Goal: Information Seeking & Learning: Compare options

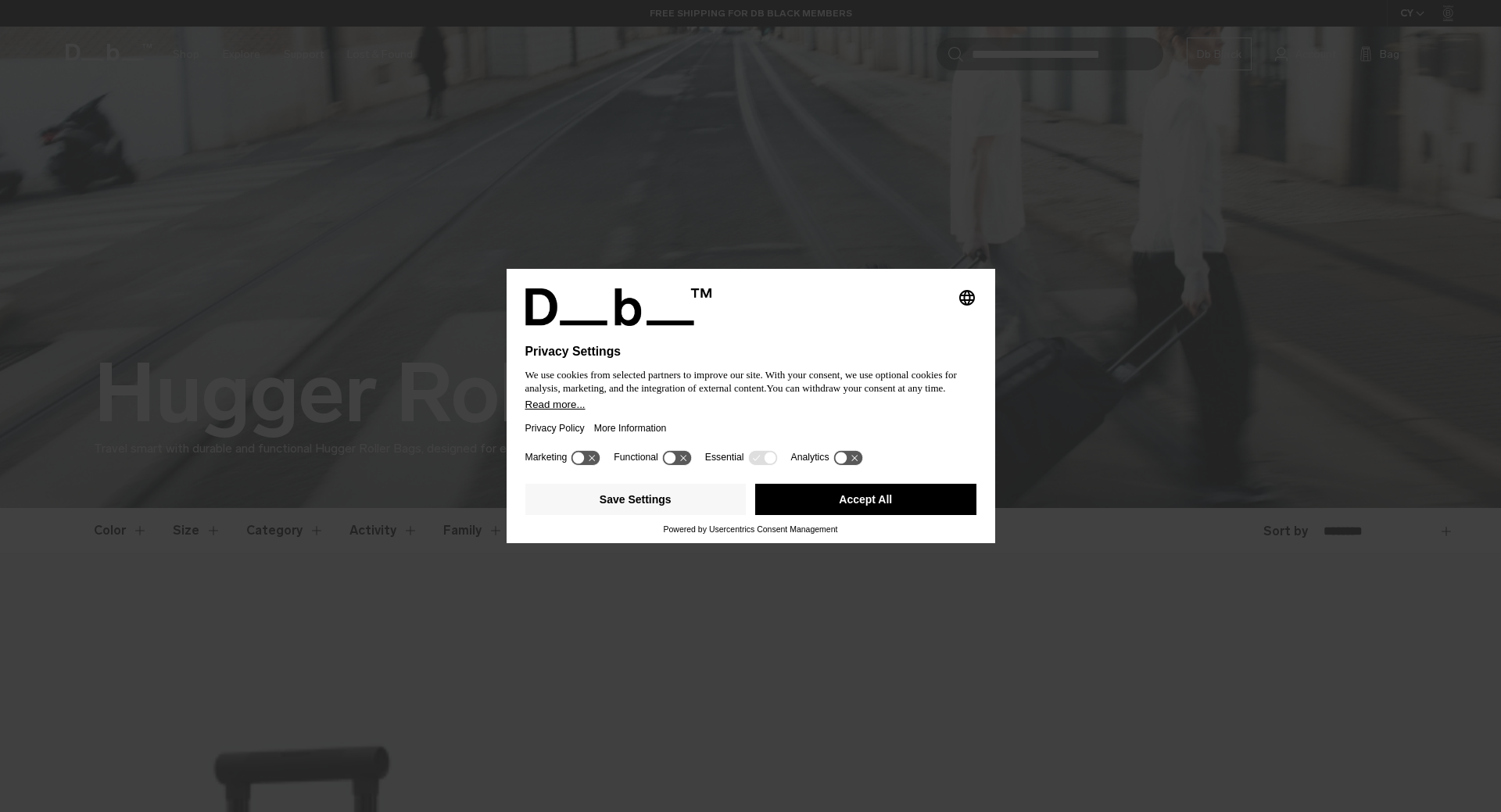
click at [858, 493] on button "Accept All" at bounding box center [866, 500] width 221 height 32
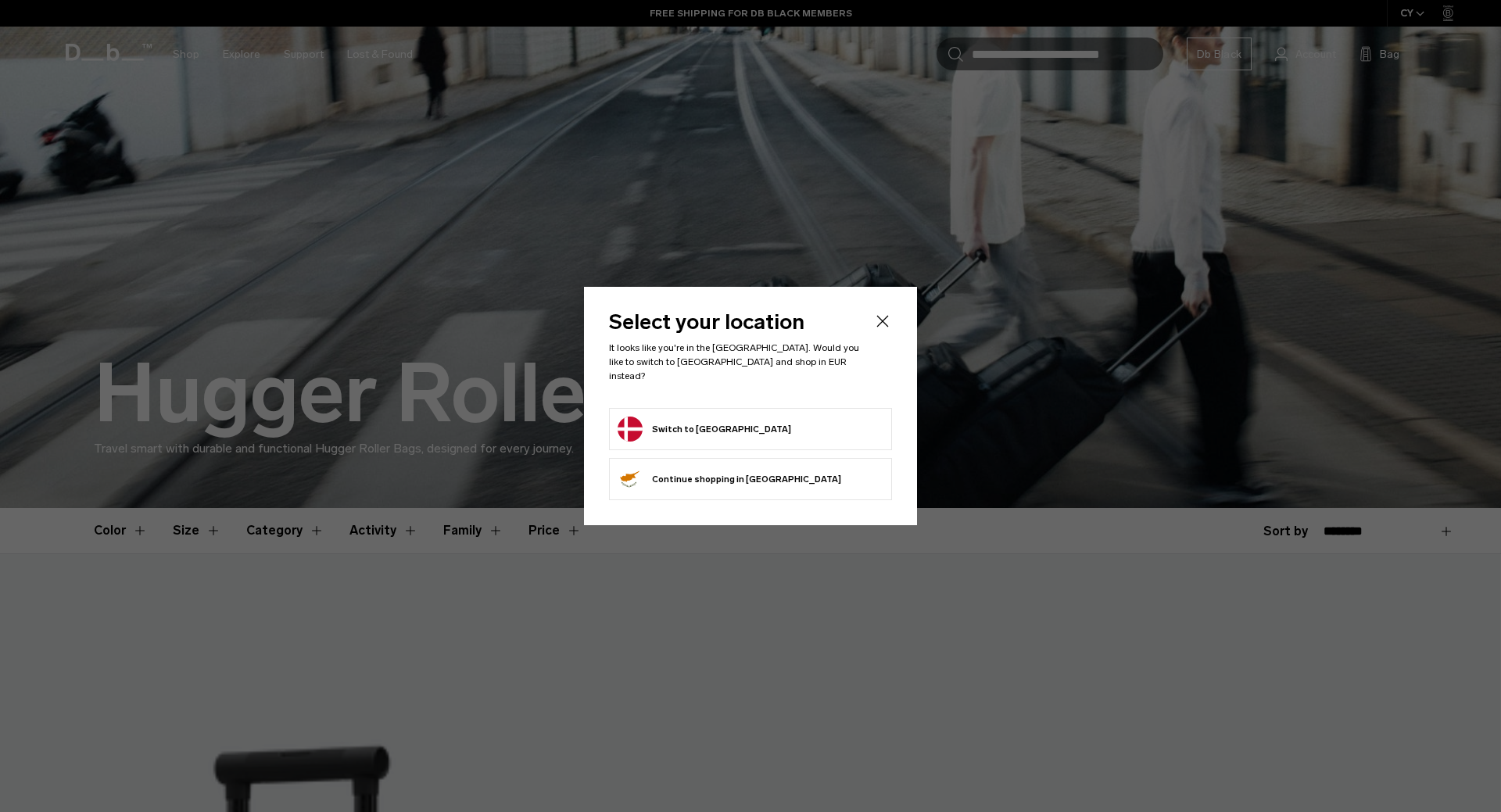
click at [774, 432] on form "Switch to [GEOGRAPHIC_DATA]" at bounding box center [750, 428] width 266 height 25
click at [718, 421] on button "Switch to Denmark" at bounding box center [704, 428] width 173 height 25
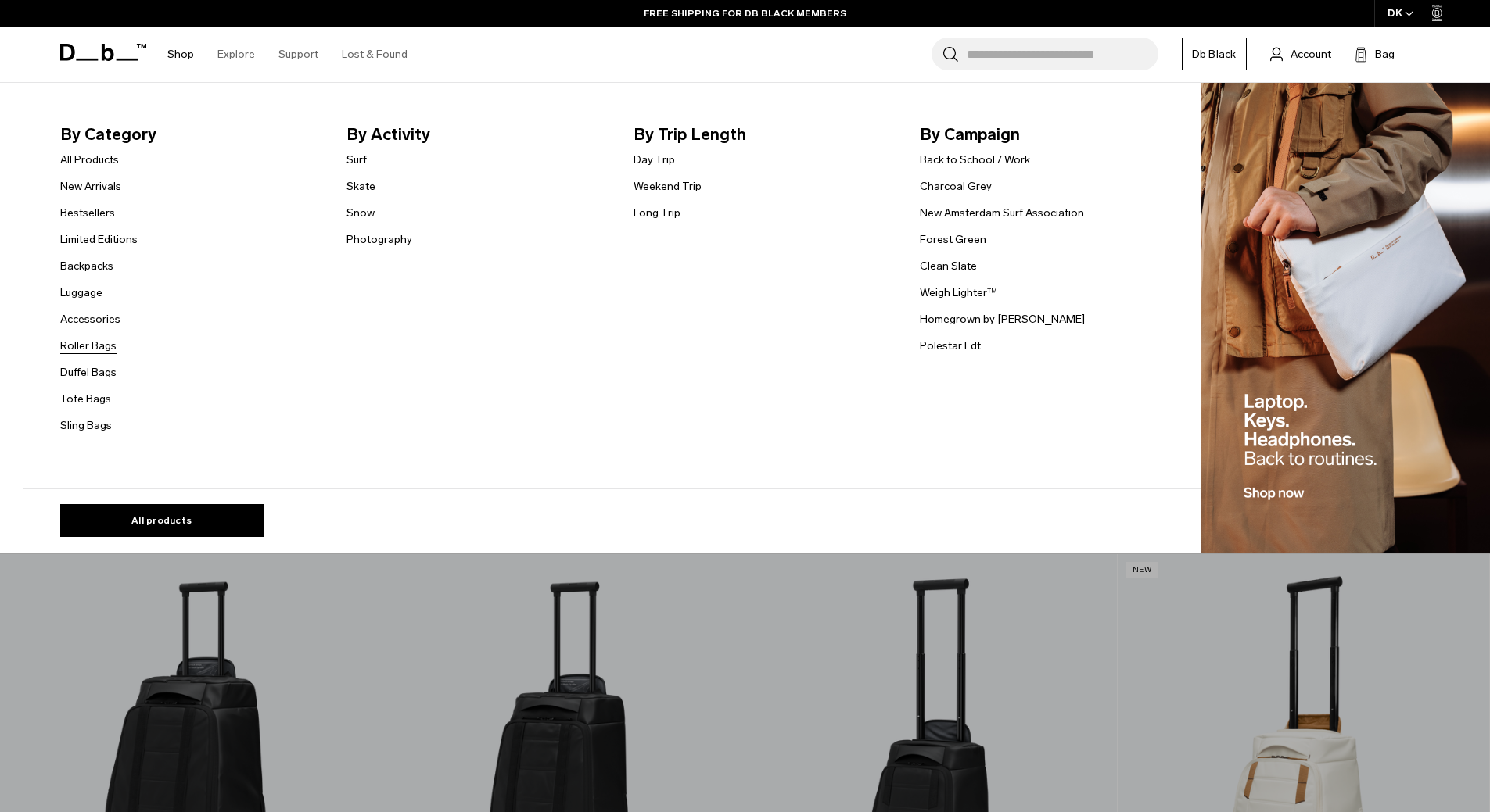
click at [107, 346] on link "Roller Bags" at bounding box center [88, 346] width 57 height 17
click at [106, 376] on link "Duffel Bags" at bounding box center [88, 372] width 57 height 17
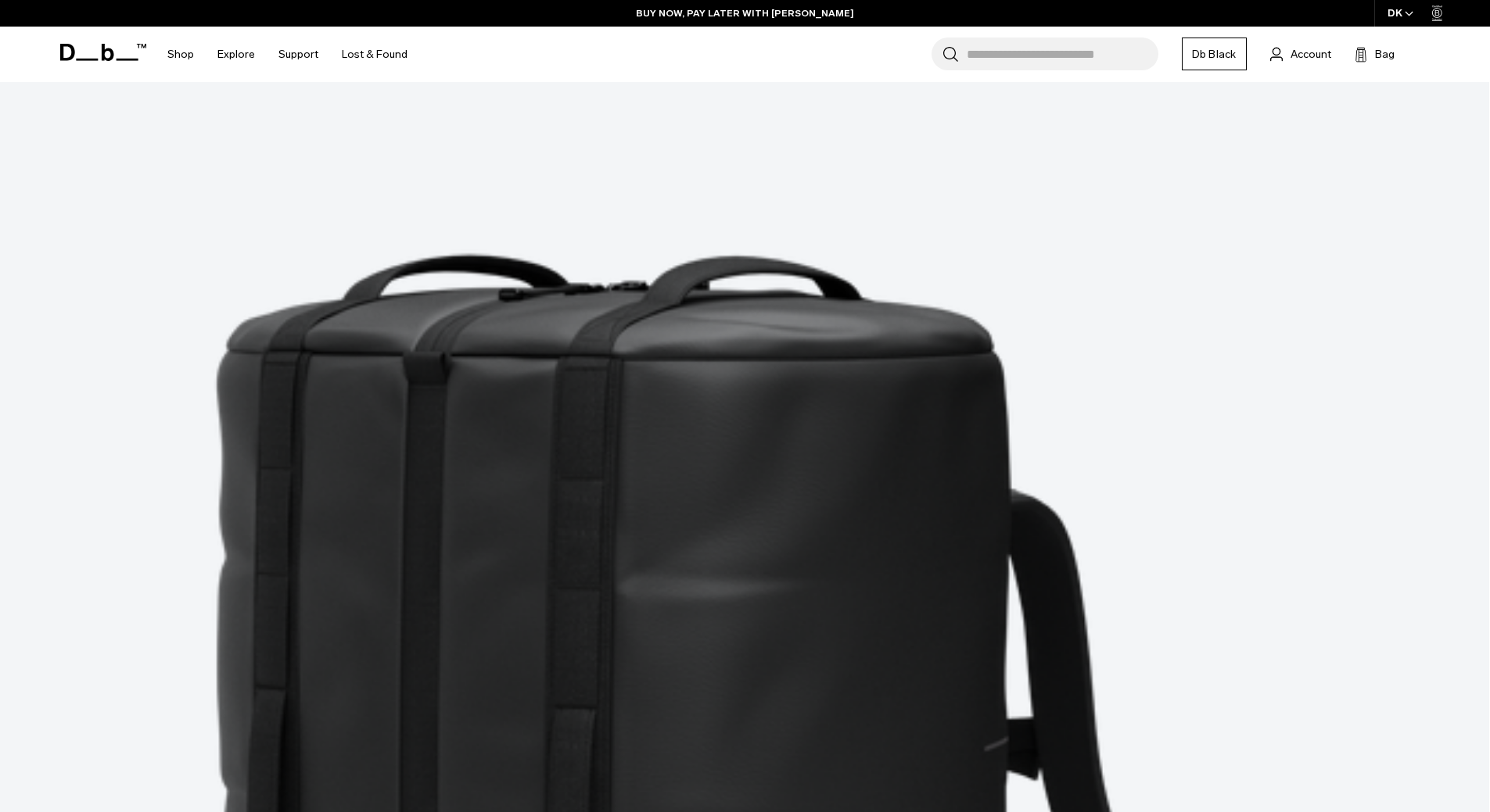
scroll to position [327, 0]
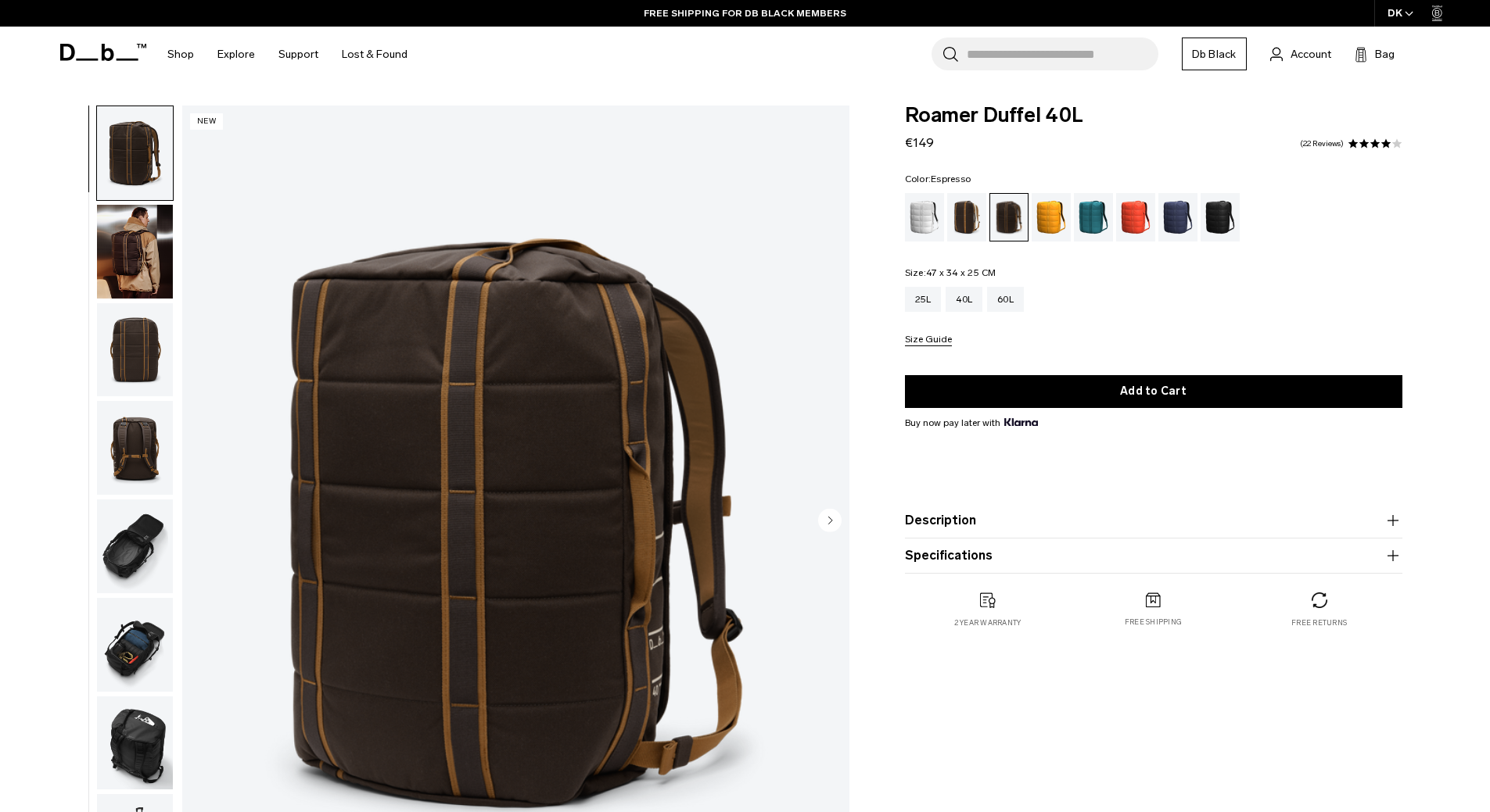
click at [136, 564] on img "button" at bounding box center [135, 546] width 75 height 94
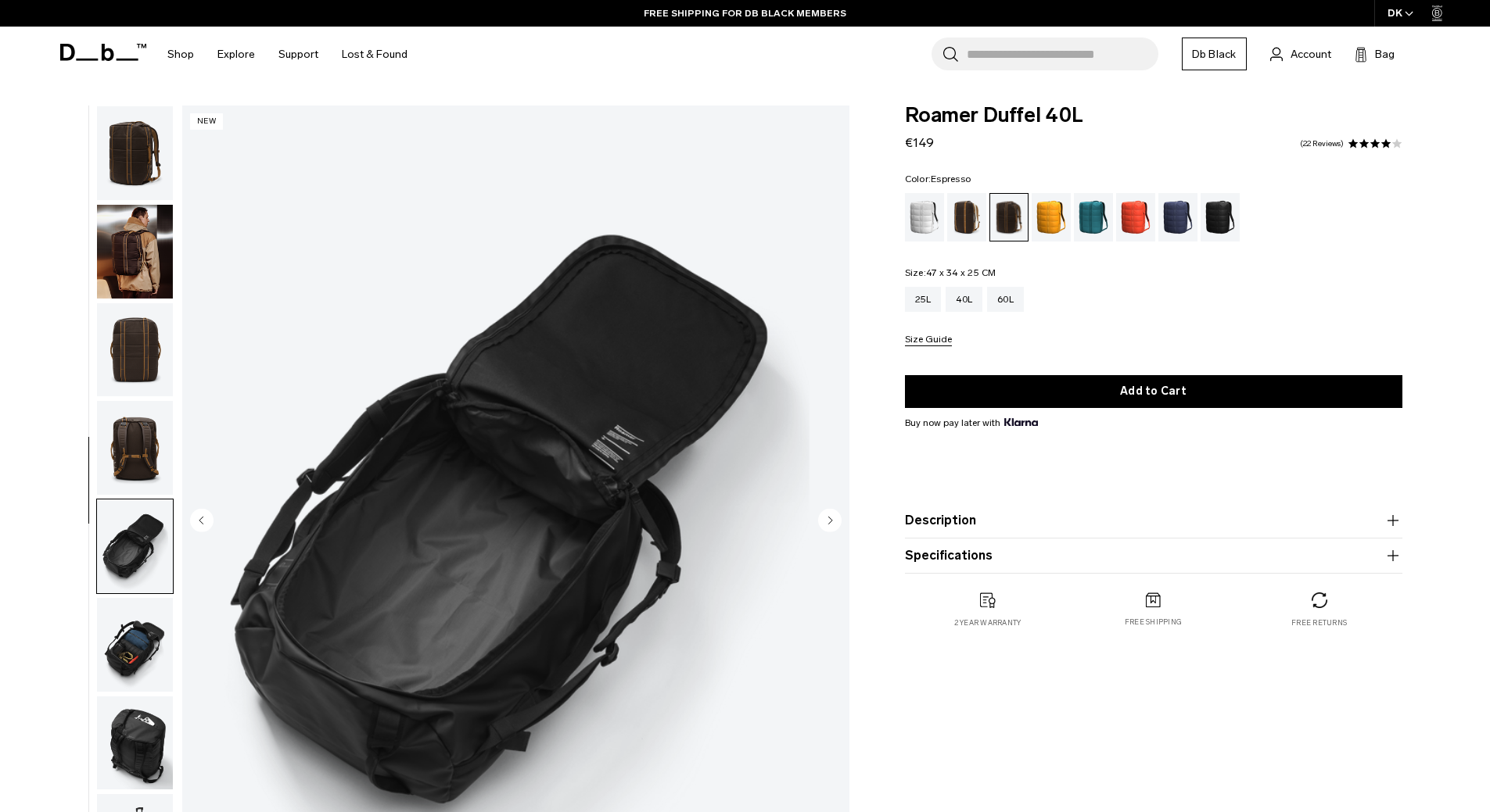
scroll to position [148, 0]
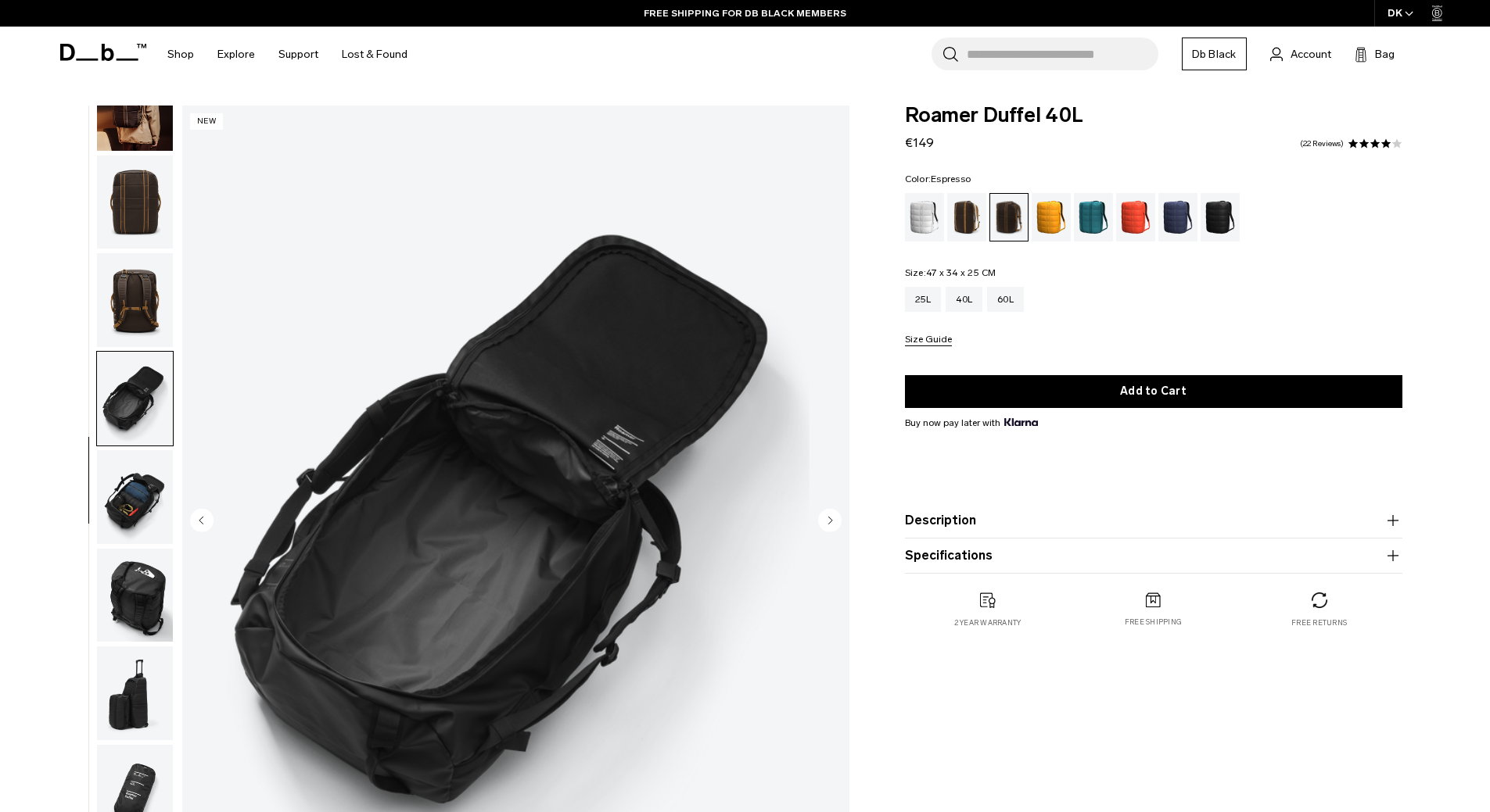
click at [138, 682] on img "button" at bounding box center [135, 693] width 75 height 94
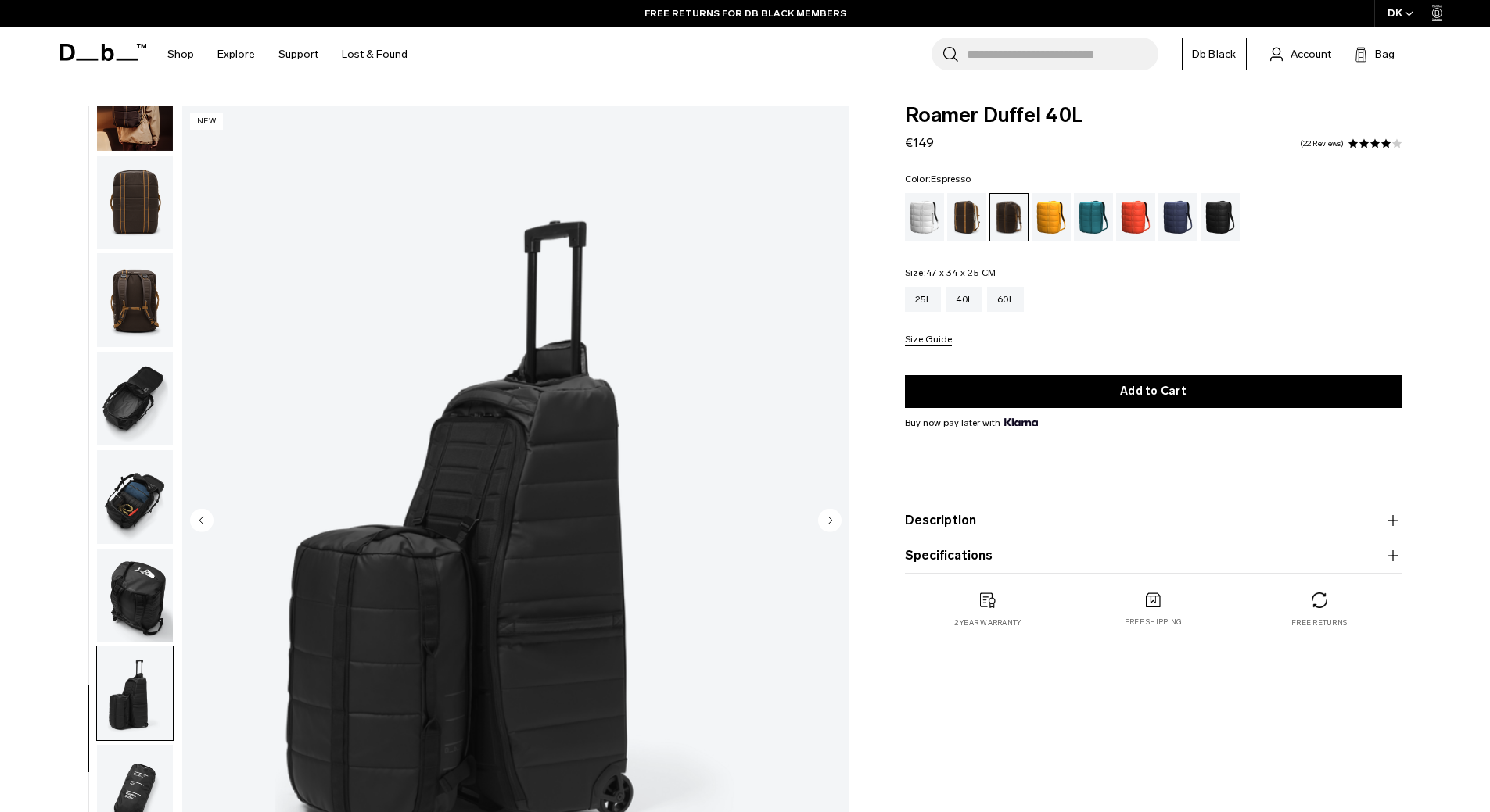
click at [136, 789] on img "button" at bounding box center [135, 791] width 75 height 94
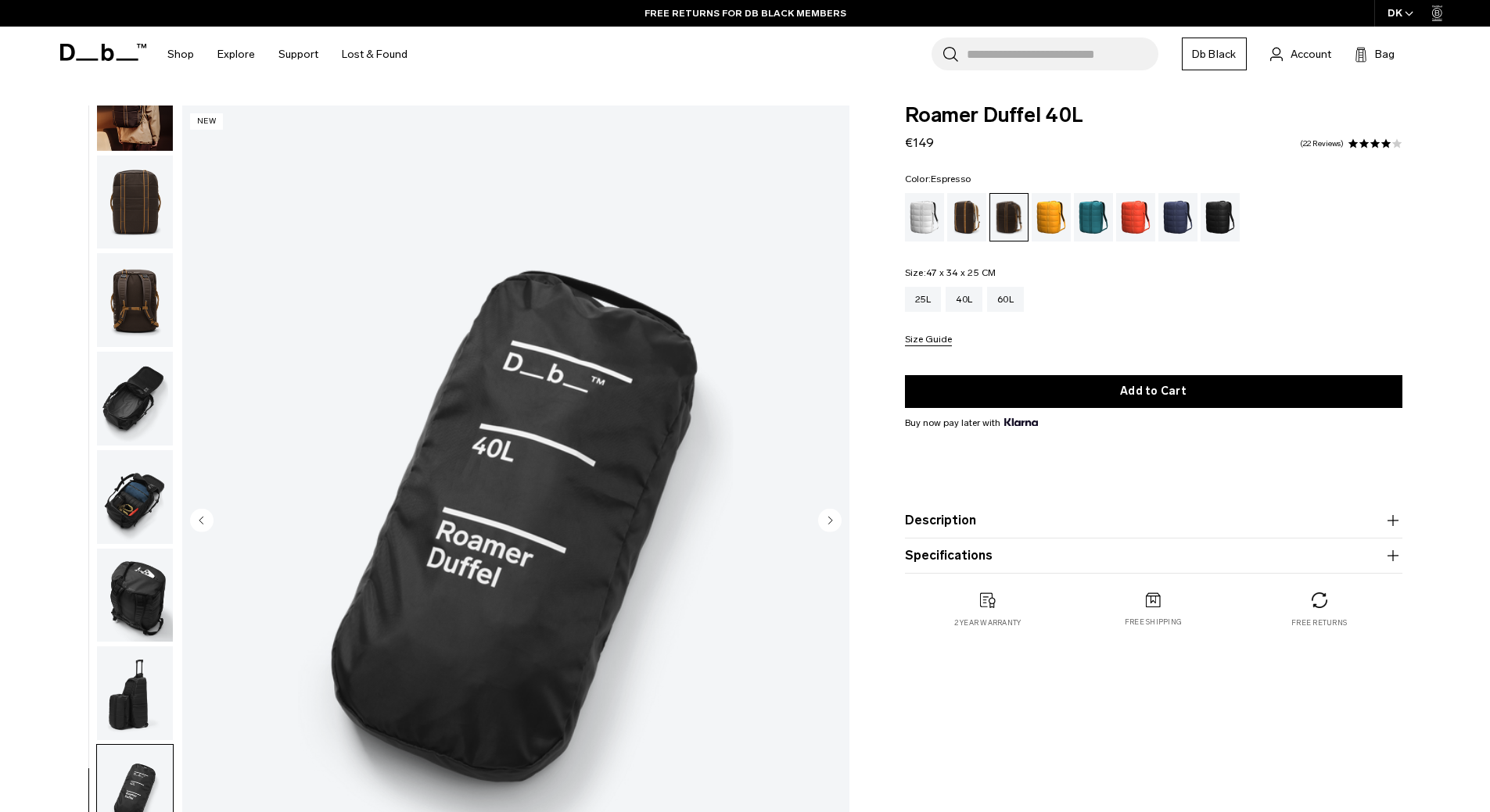
scroll to position [0, 0]
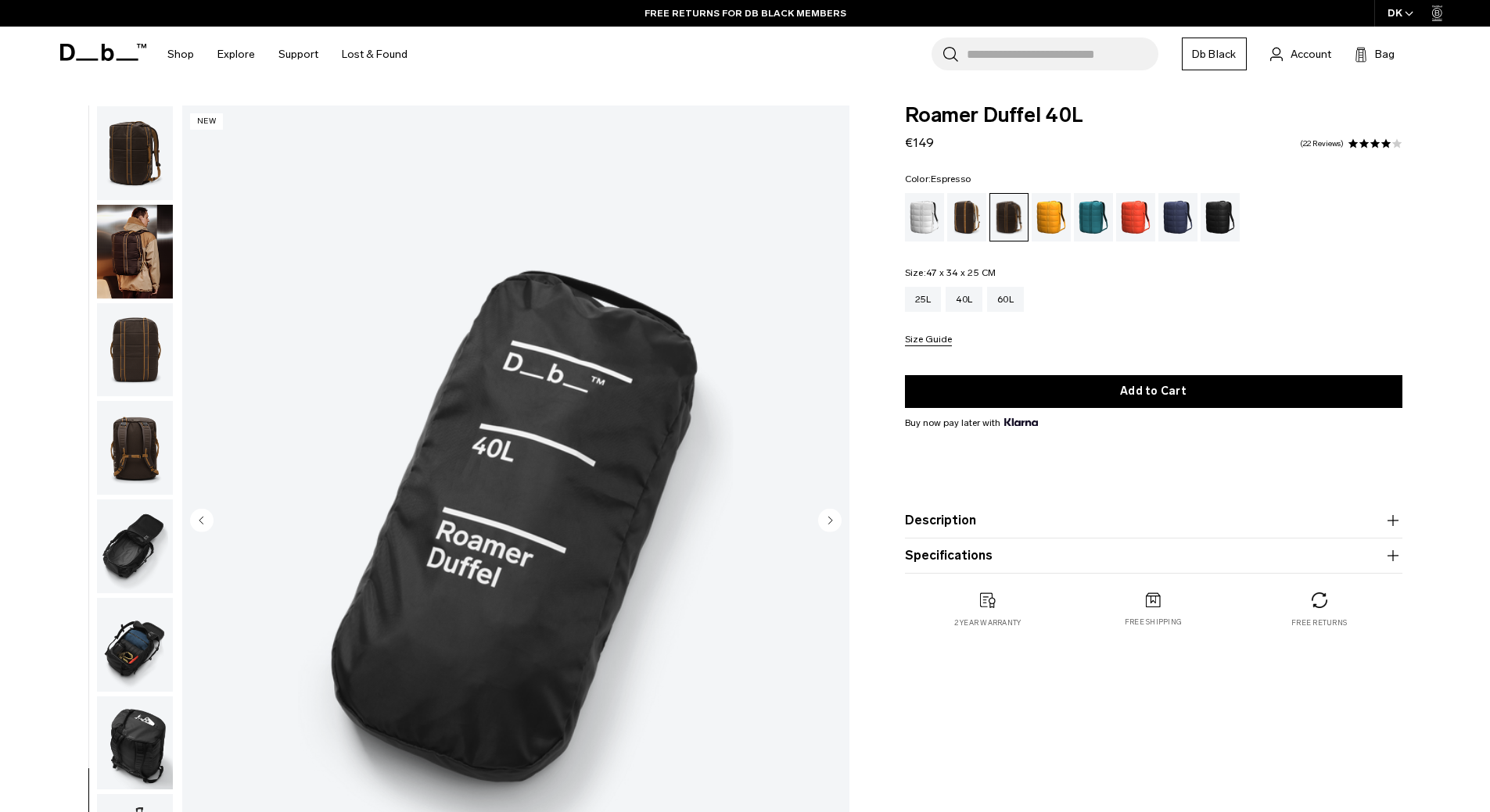
click at [131, 152] on img "button" at bounding box center [135, 153] width 75 height 94
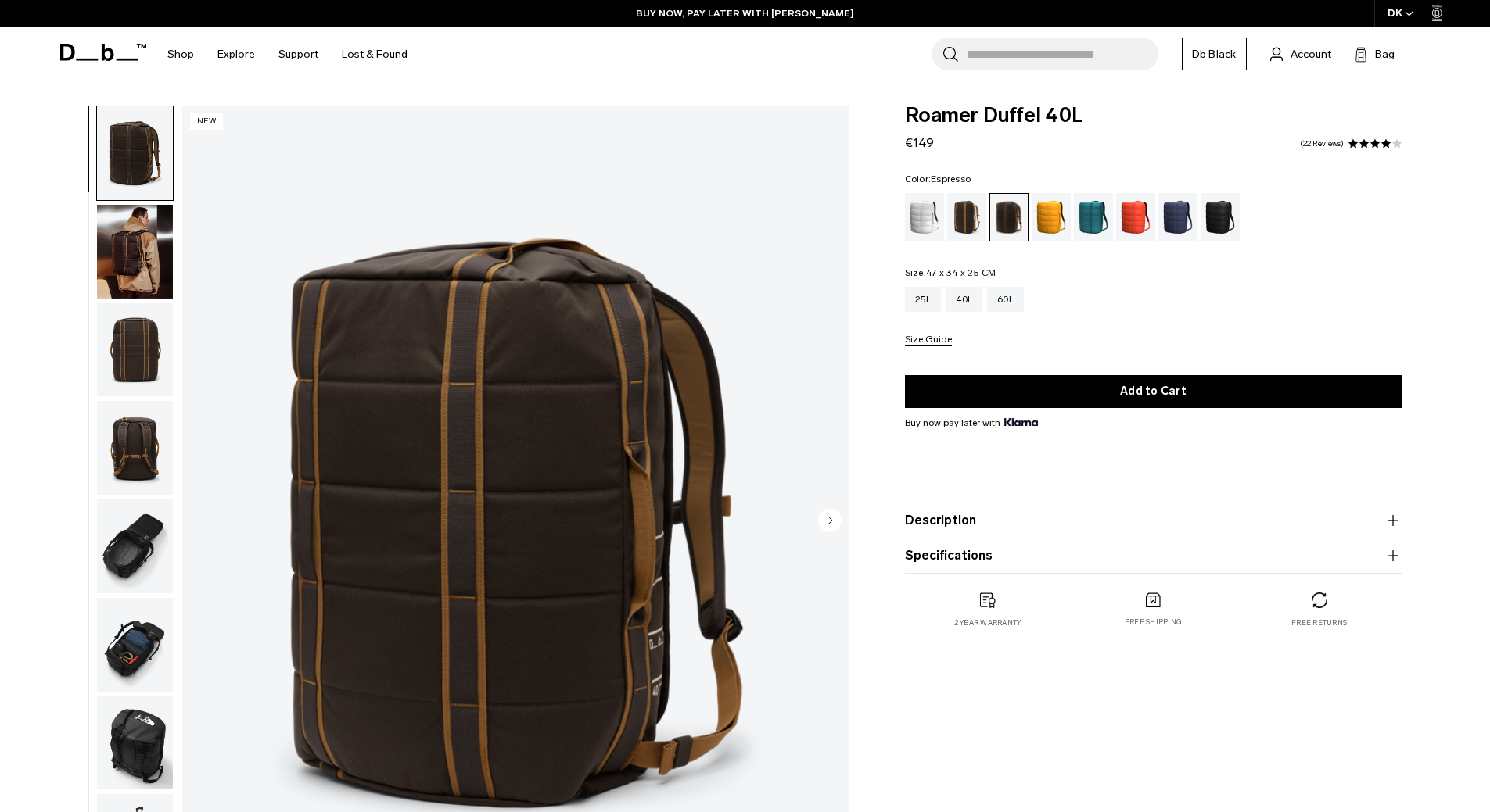
click at [140, 561] on img "button" at bounding box center [135, 546] width 75 height 94
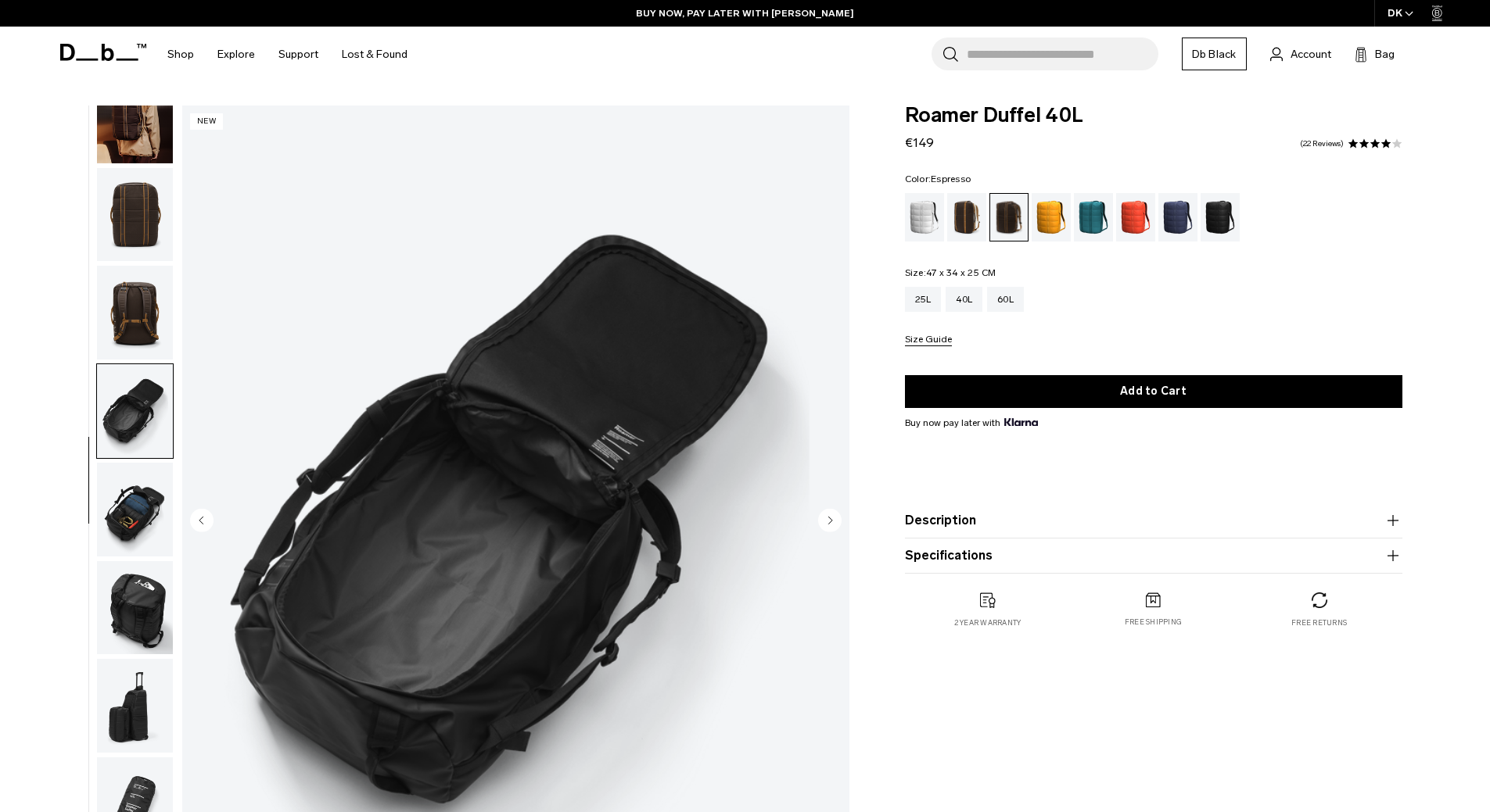
scroll to position [148, 0]
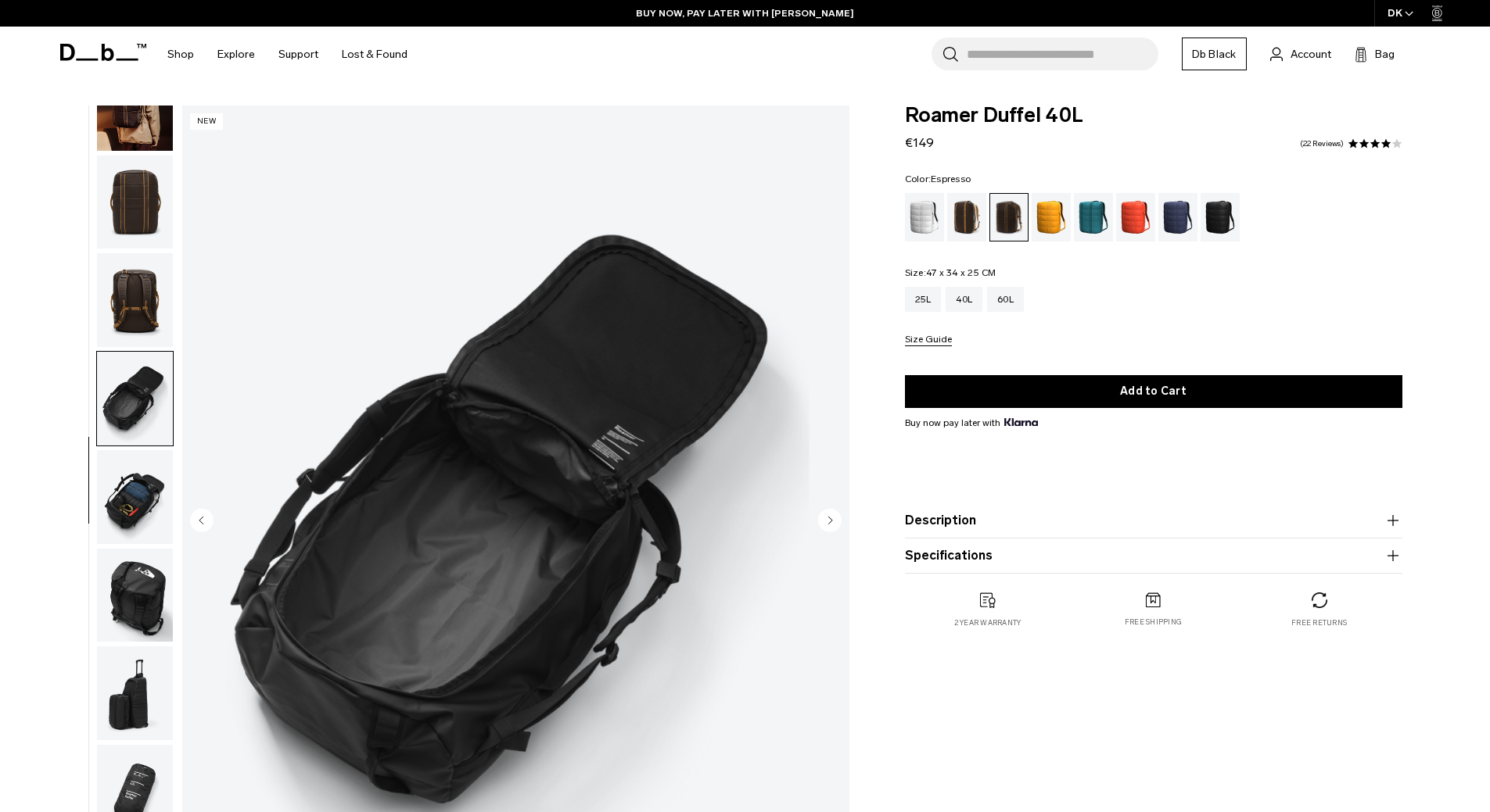
click at [131, 502] on img "button" at bounding box center [135, 497] width 75 height 94
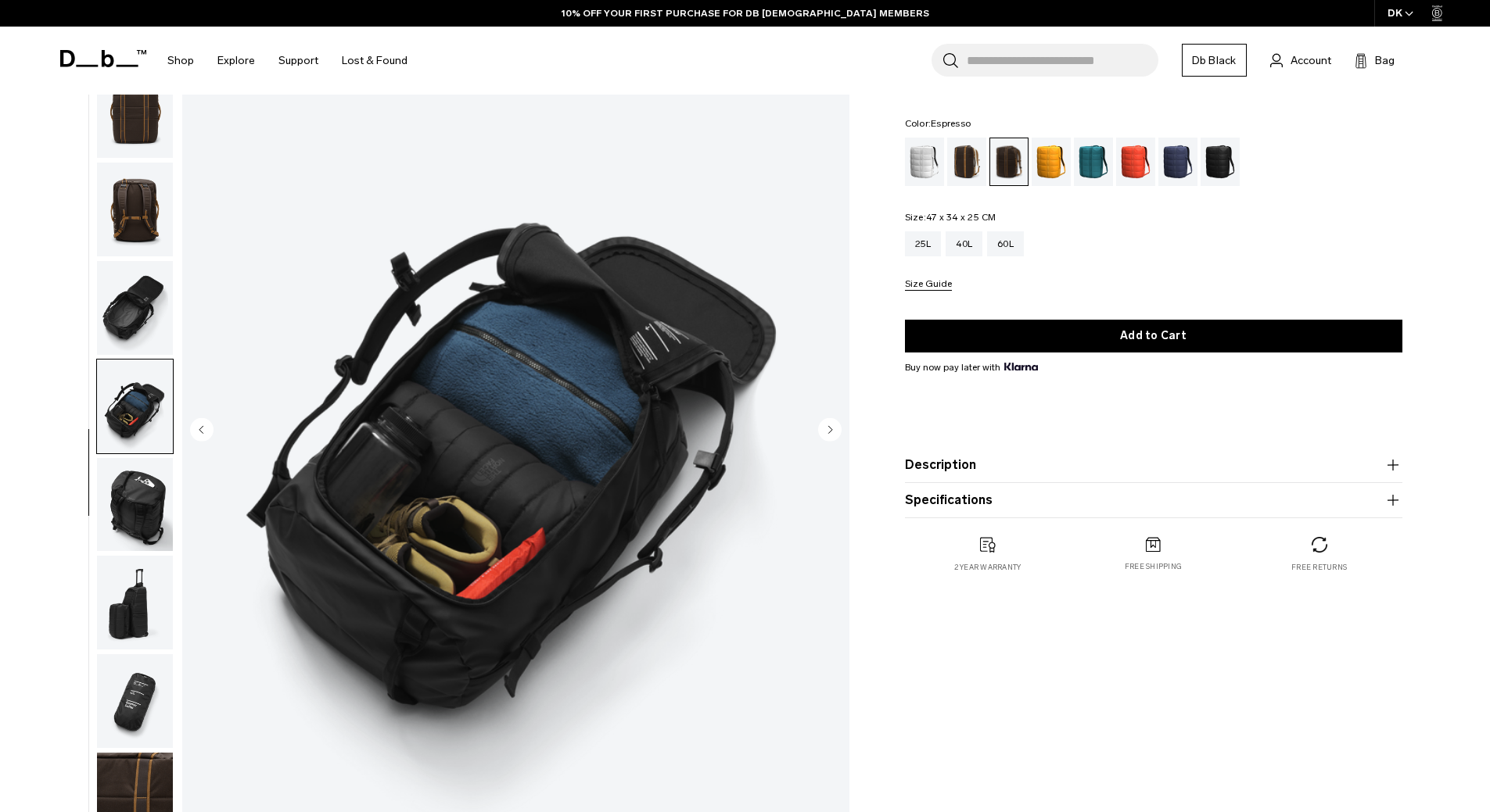
scroll to position [91, 0]
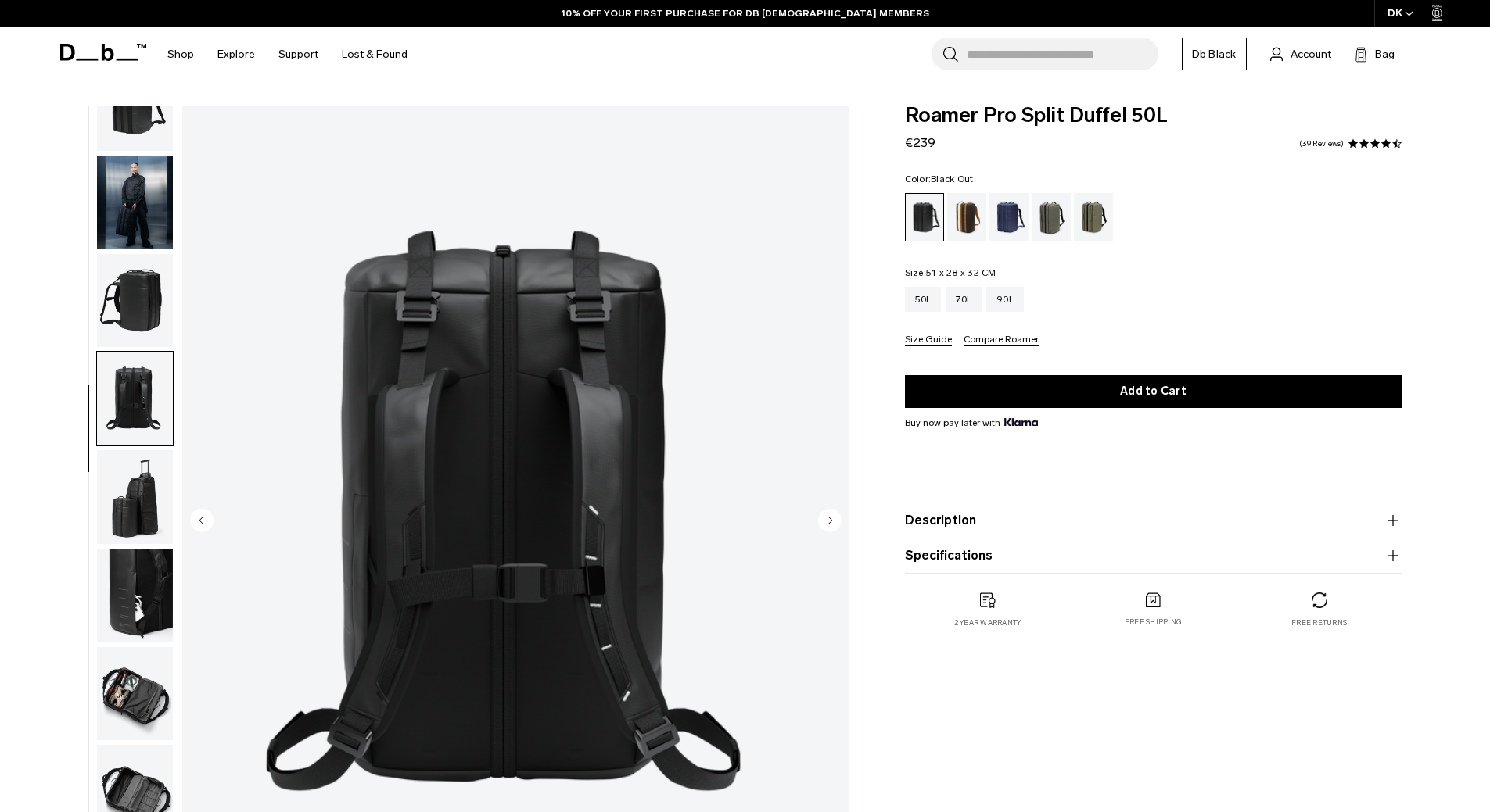
click at [141, 594] on img "button" at bounding box center [135, 596] width 75 height 94
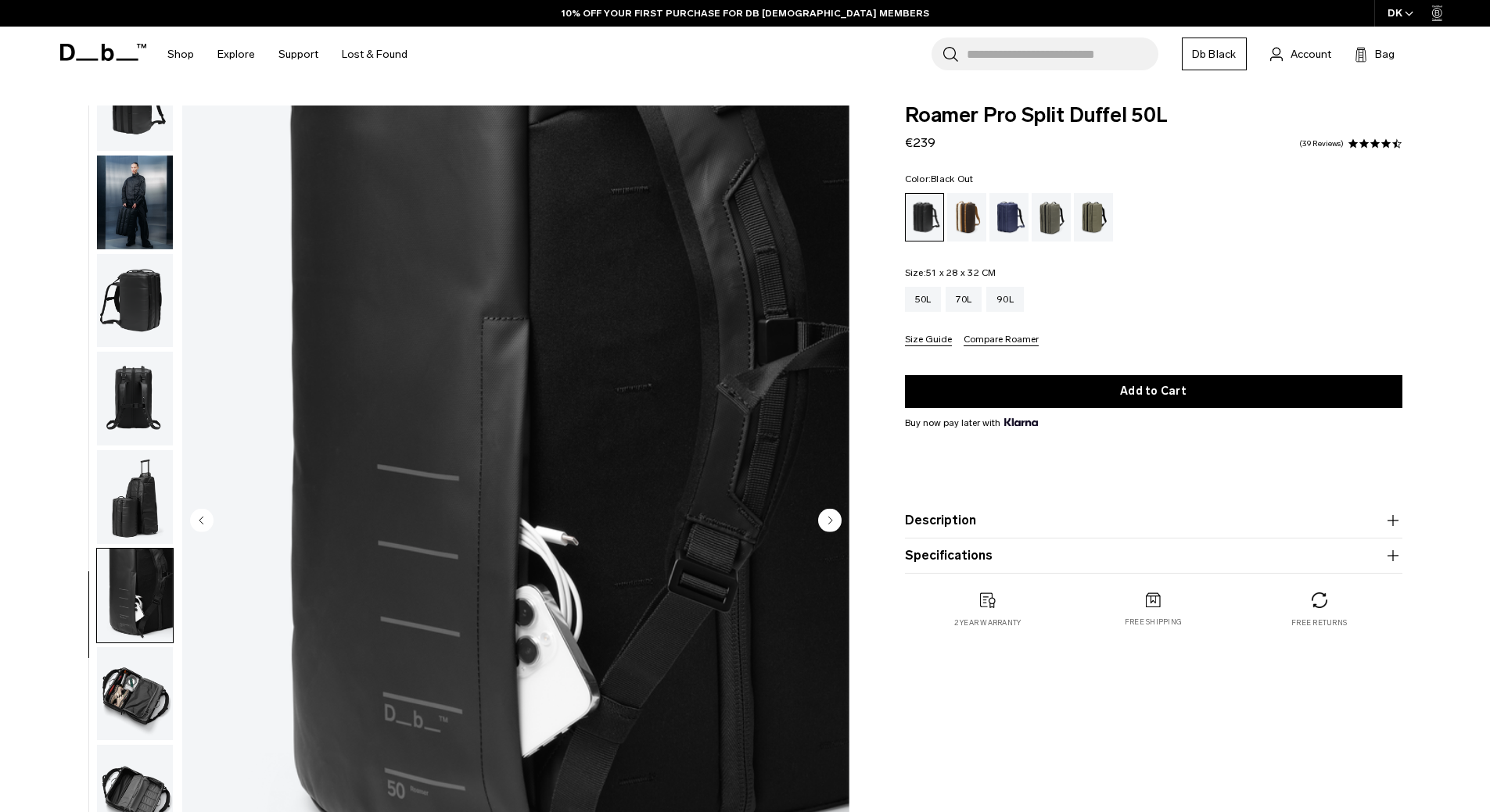
click at [146, 710] on img "button" at bounding box center [135, 694] width 75 height 94
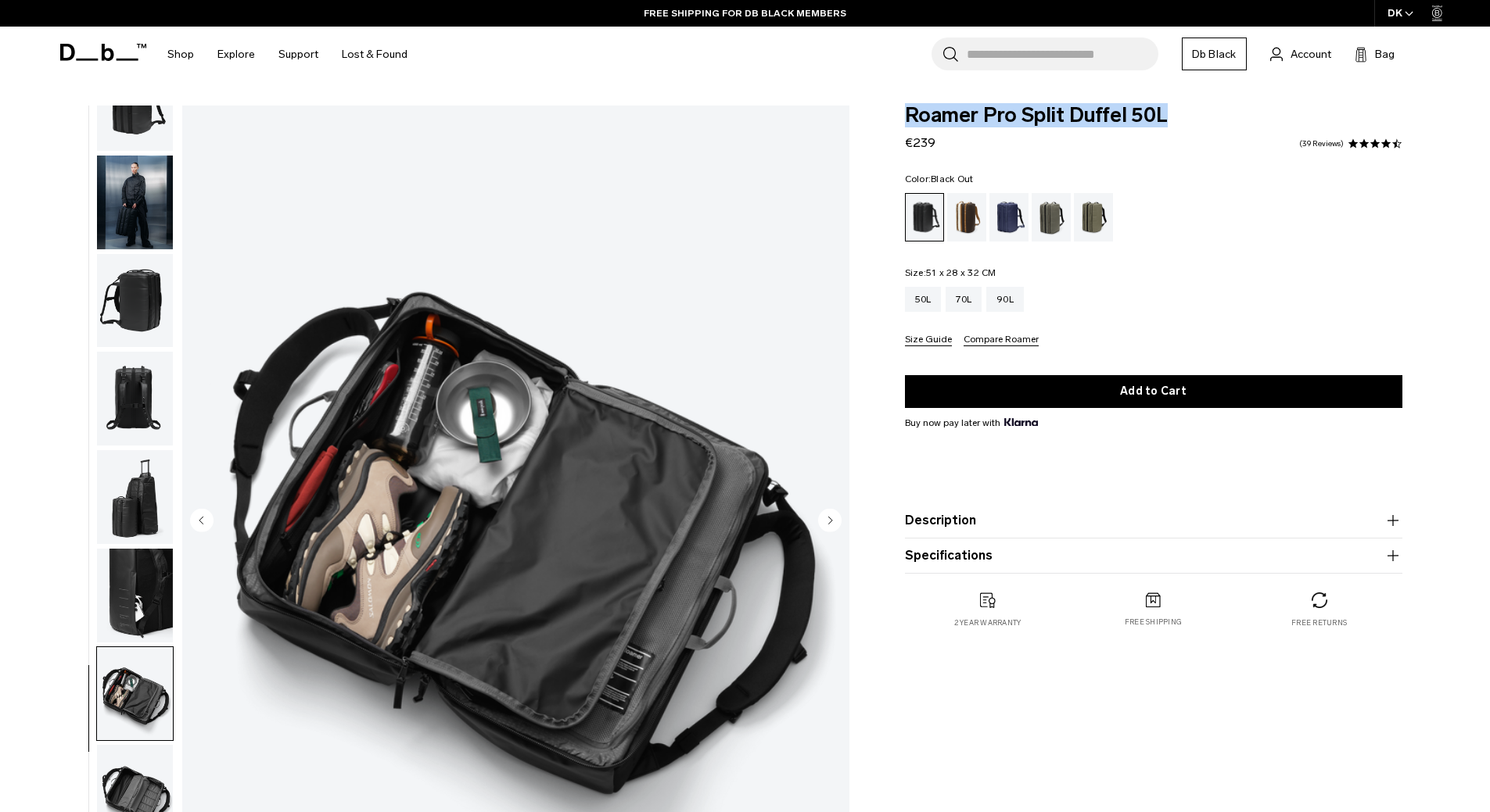
drag, startPoint x: 908, startPoint y: 116, endPoint x: 1171, endPoint y: 113, distance: 263.0
click at [1171, 113] on span "Roamer Pro Split Duffel 50L" at bounding box center [1154, 115] width 498 height 21
copy span "Roamer Pro Split Duffel 50L"
click at [827, 516] on circle "Next slide" at bounding box center [830, 521] width 24 height 24
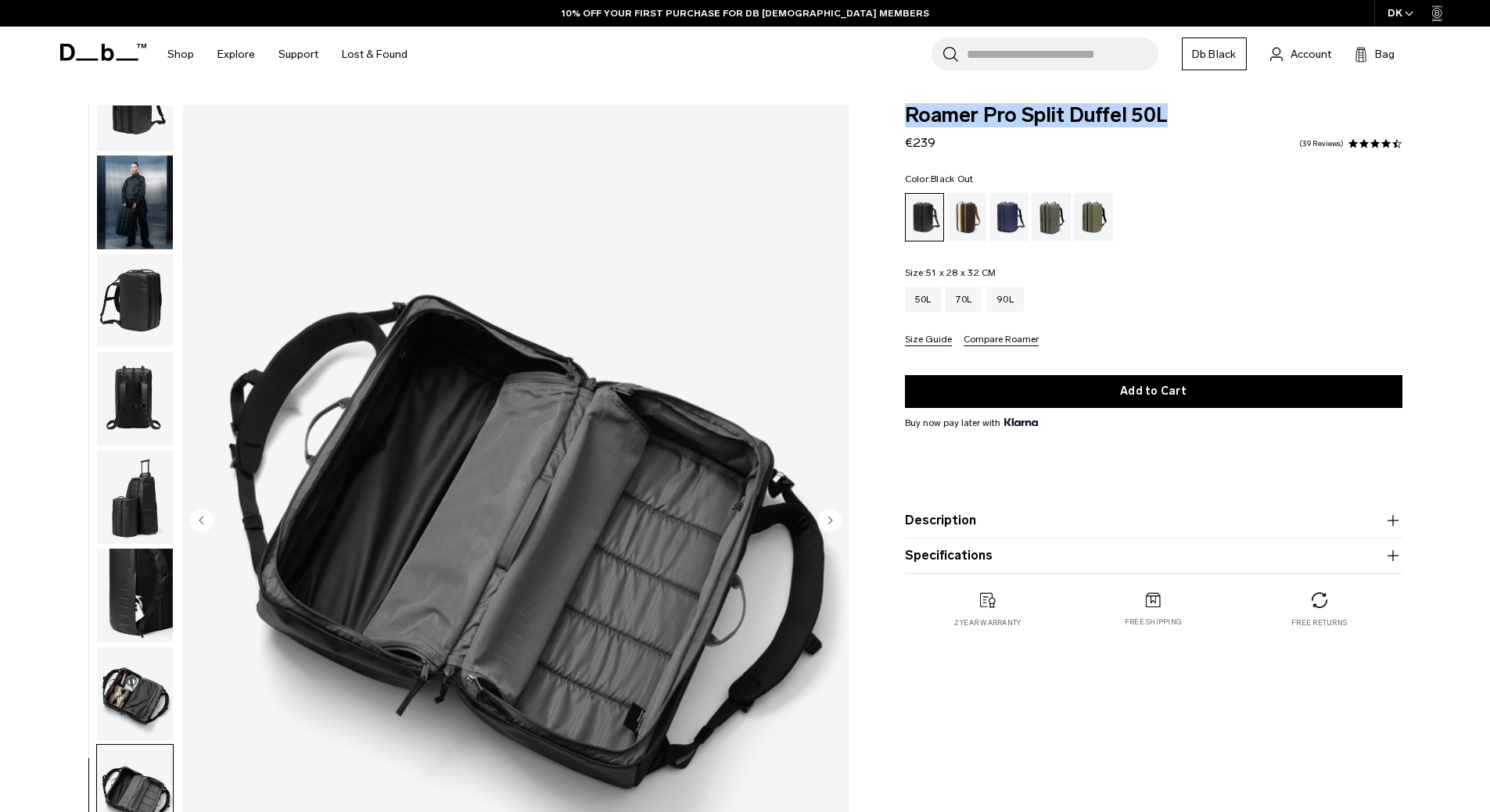
click at [827, 516] on circle "Next slide" at bounding box center [830, 521] width 24 height 24
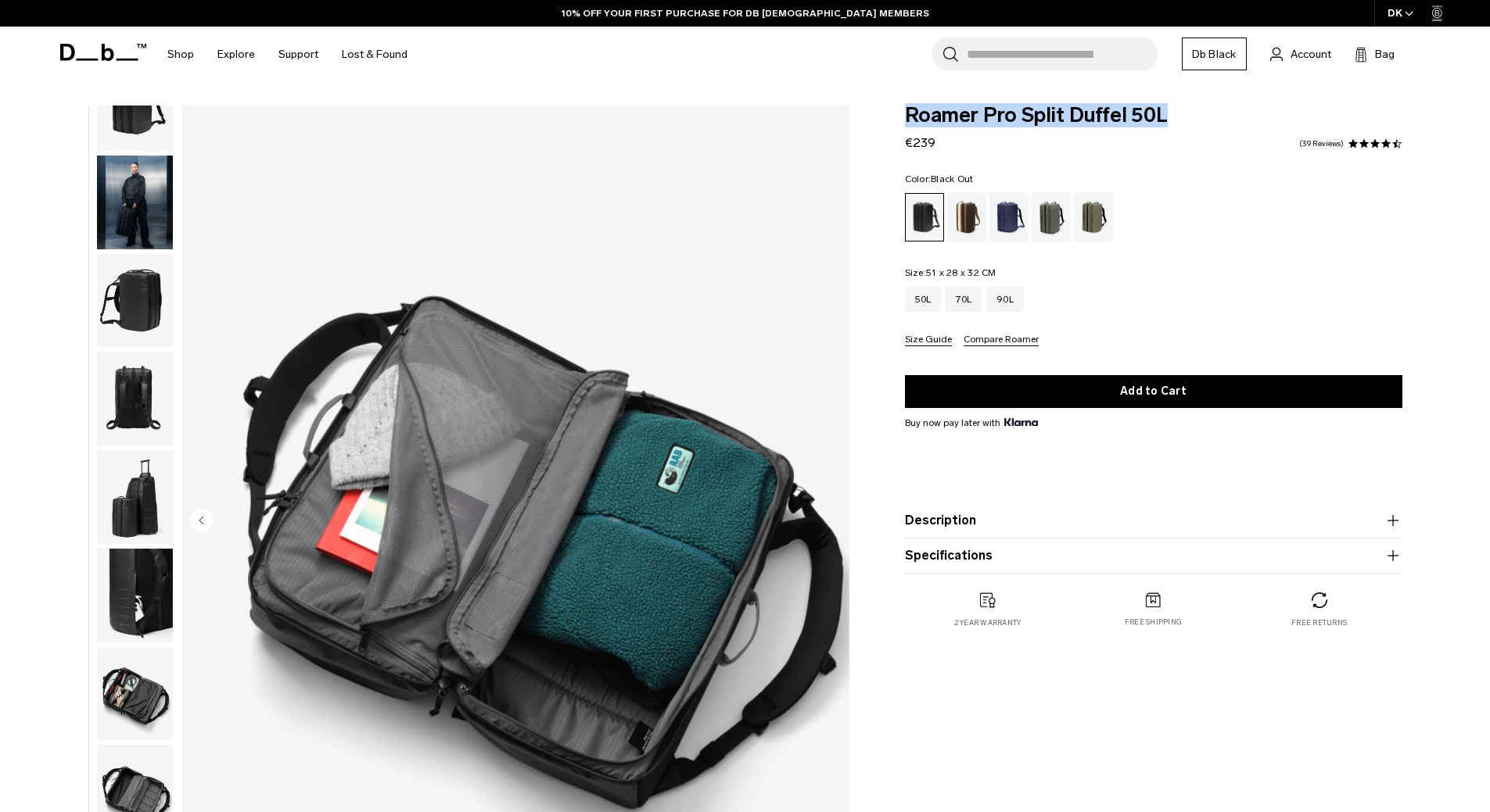
click at [827, 516] on img "9 / 9" at bounding box center [516, 522] width 668 height 833
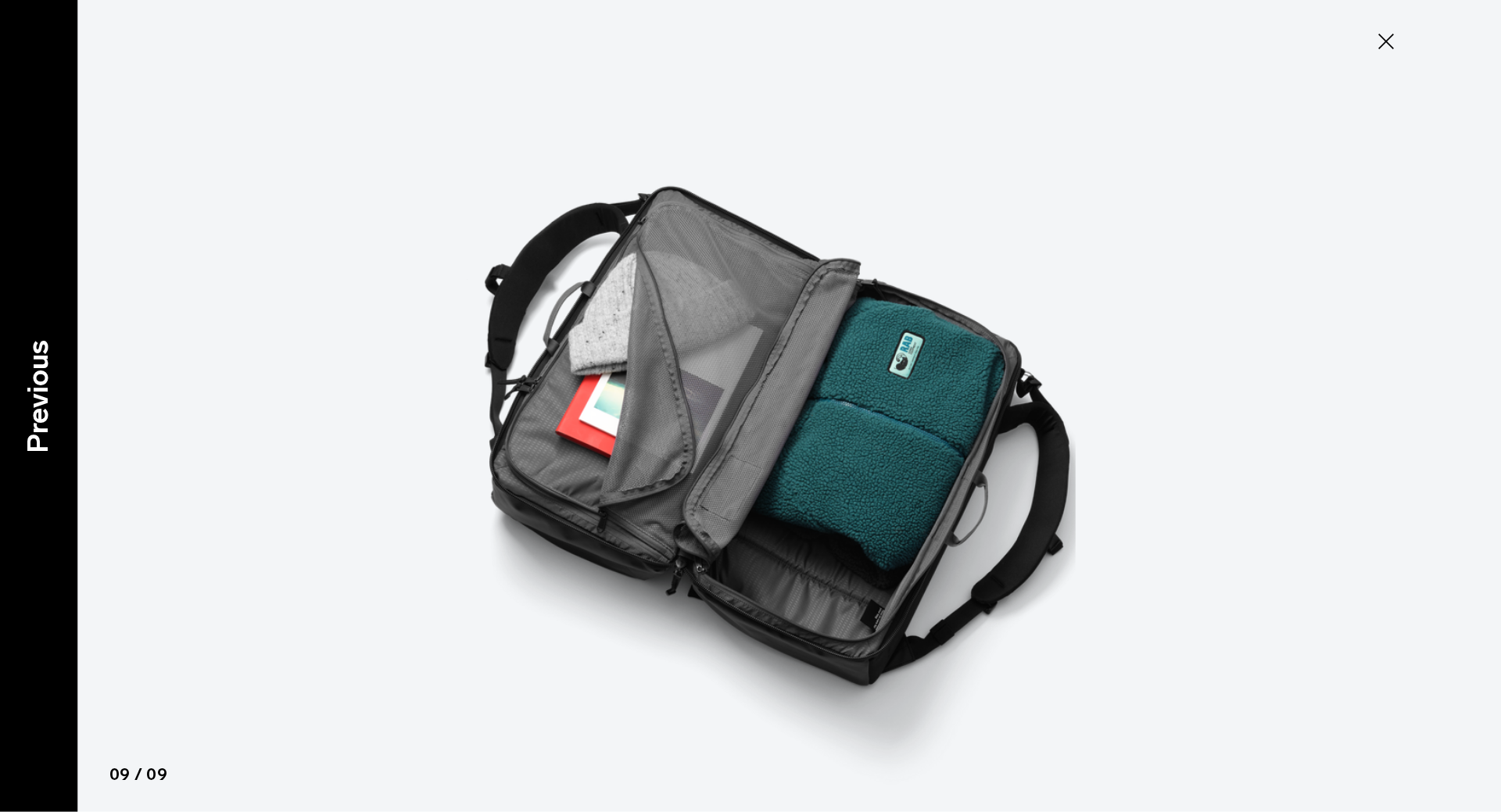
click at [32, 413] on p "Previous" at bounding box center [38, 397] width 43 height 113
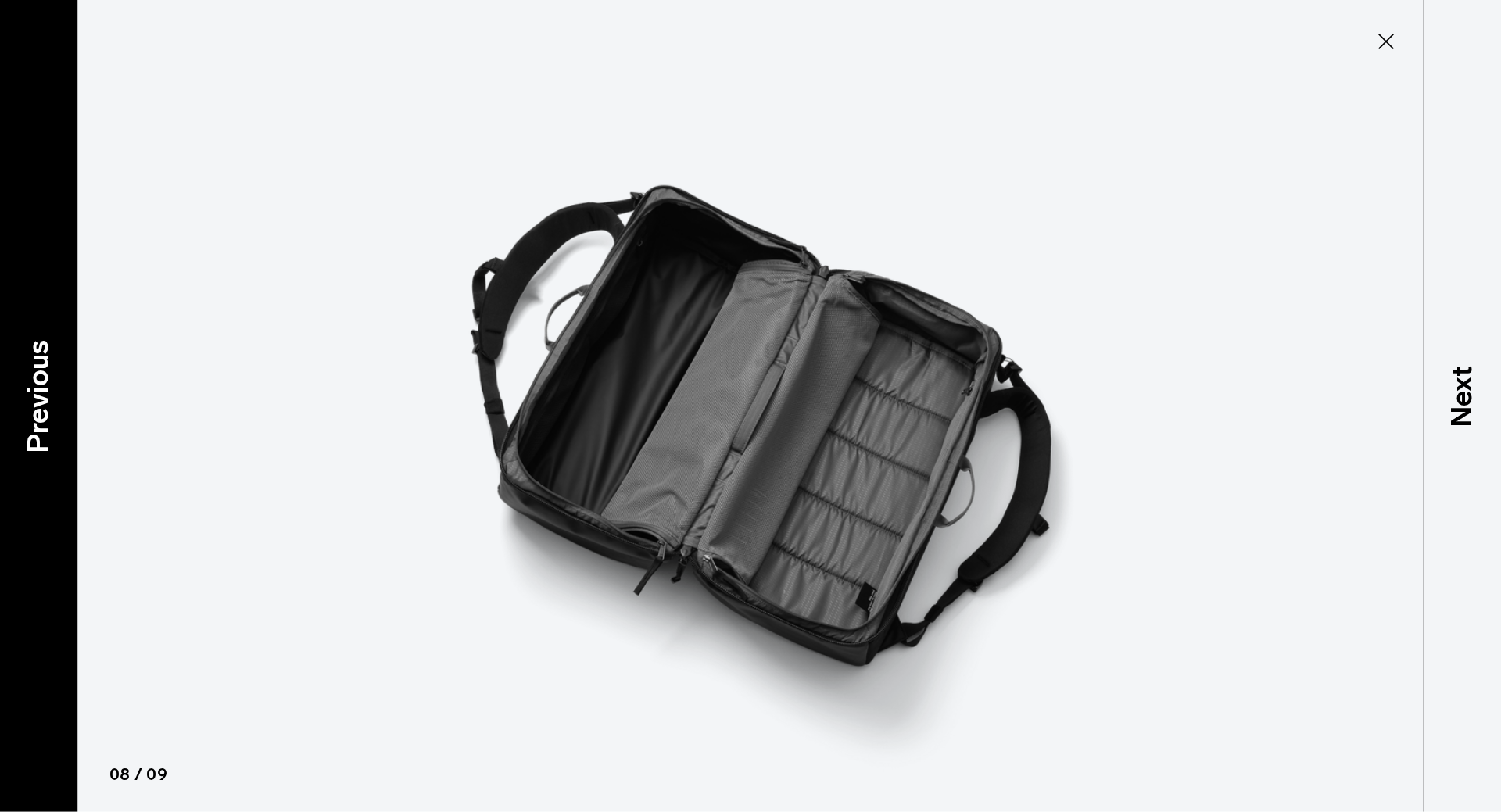
click at [32, 413] on p "Previous" at bounding box center [38, 397] width 43 height 113
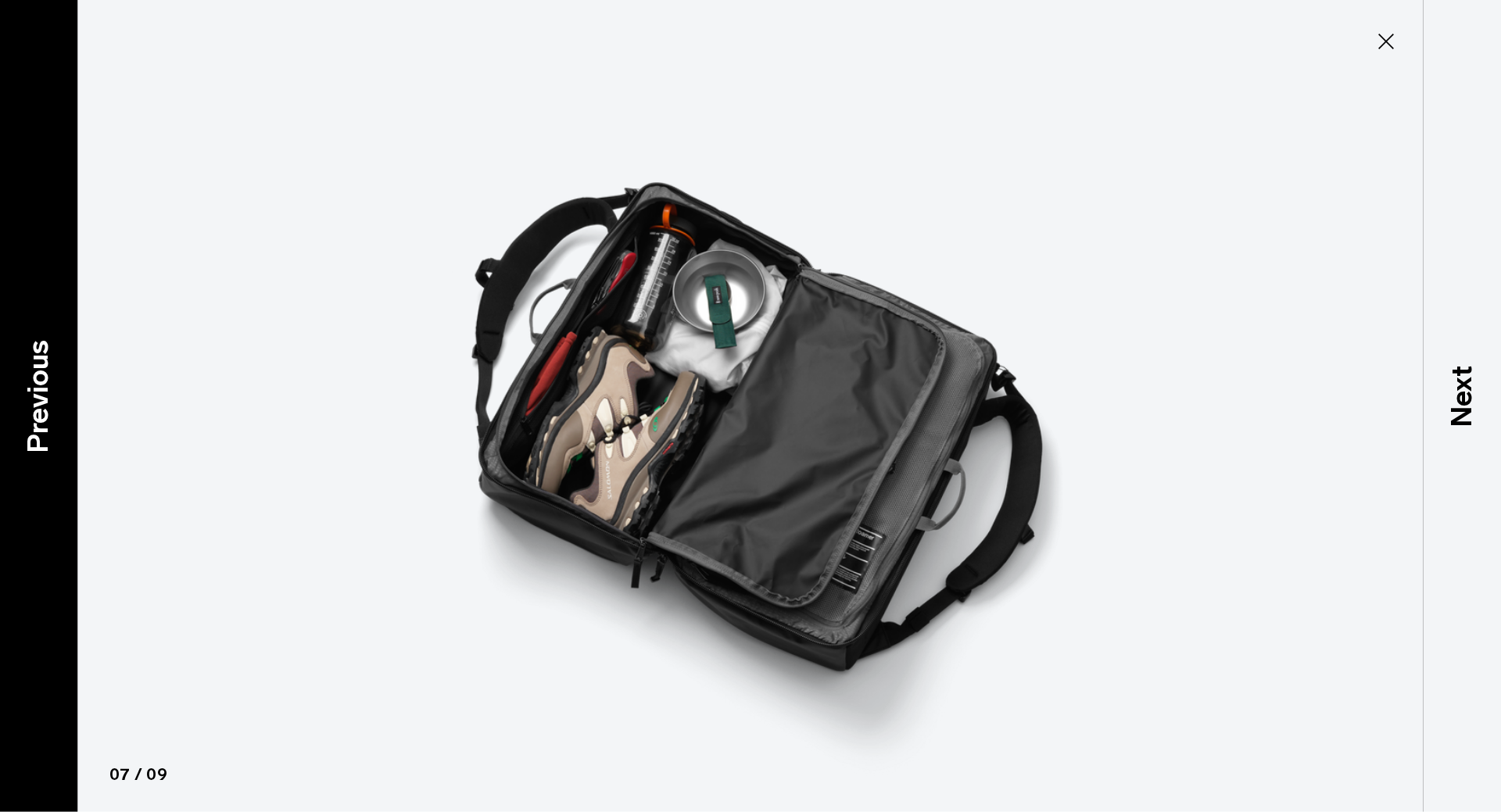
click at [32, 413] on p "Previous" at bounding box center [38, 397] width 43 height 113
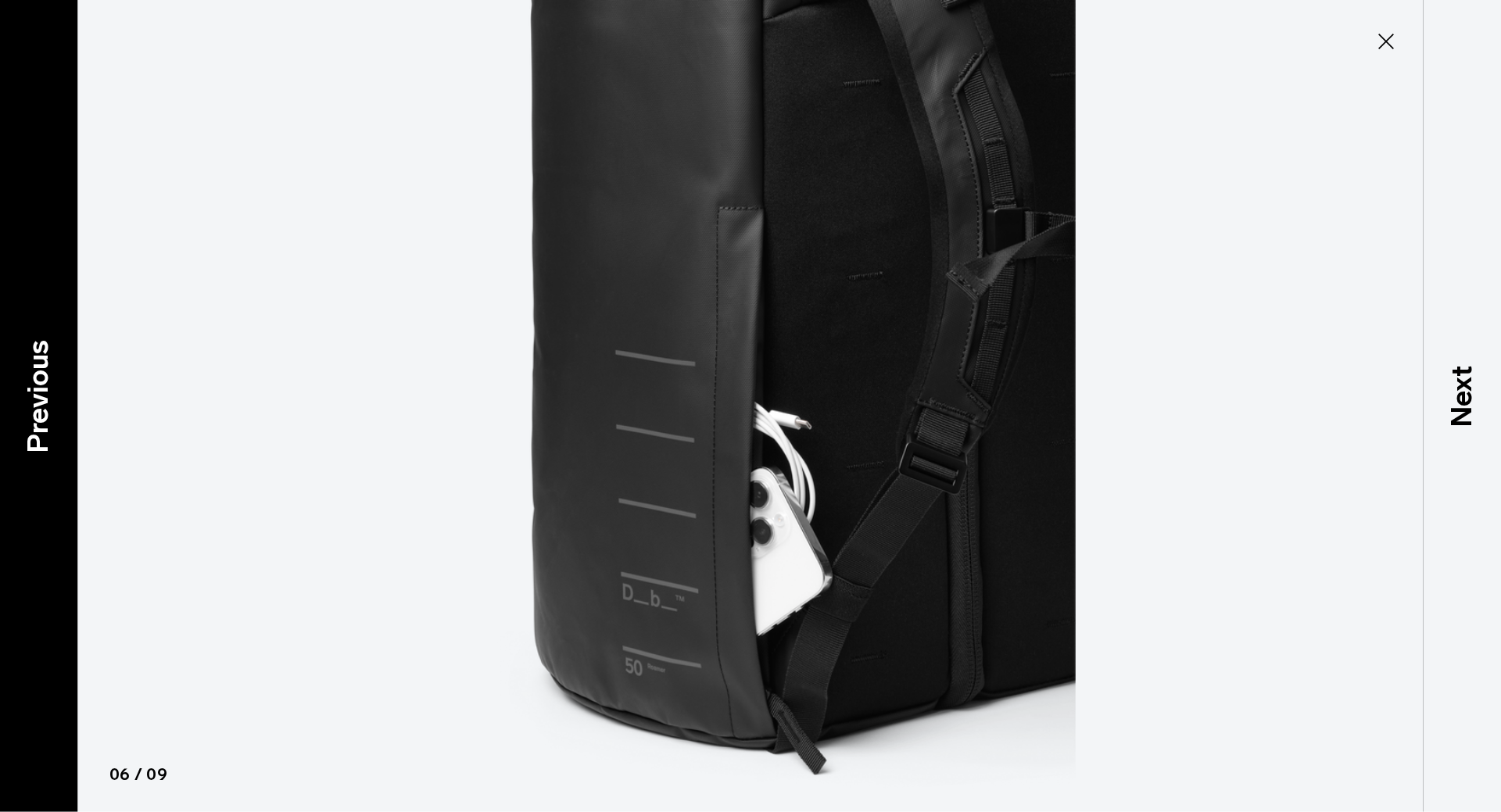
click at [32, 413] on p "Previous" at bounding box center [38, 397] width 43 height 113
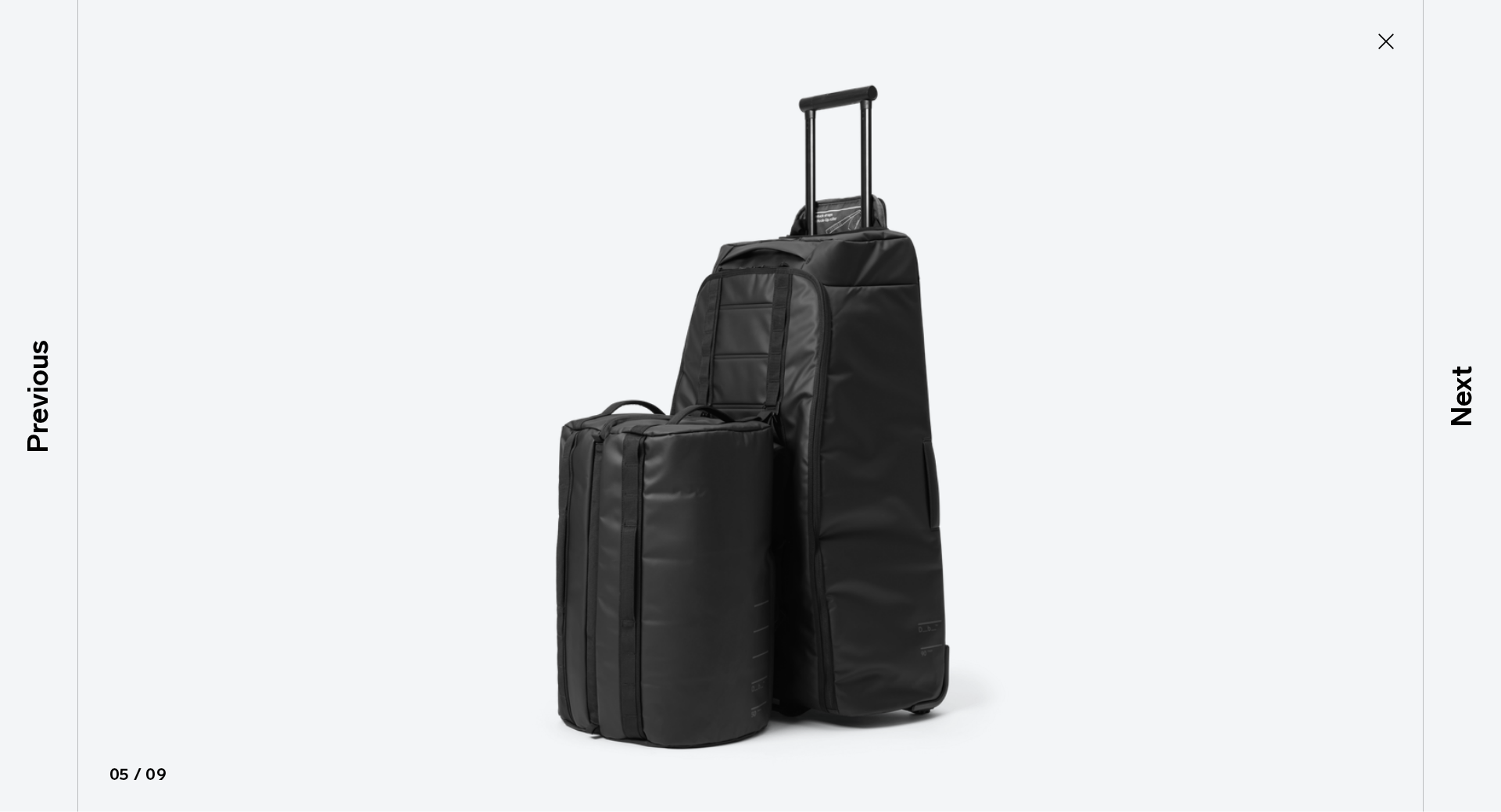
click at [1392, 35] on icon at bounding box center [1386, 42] width 16 height 16
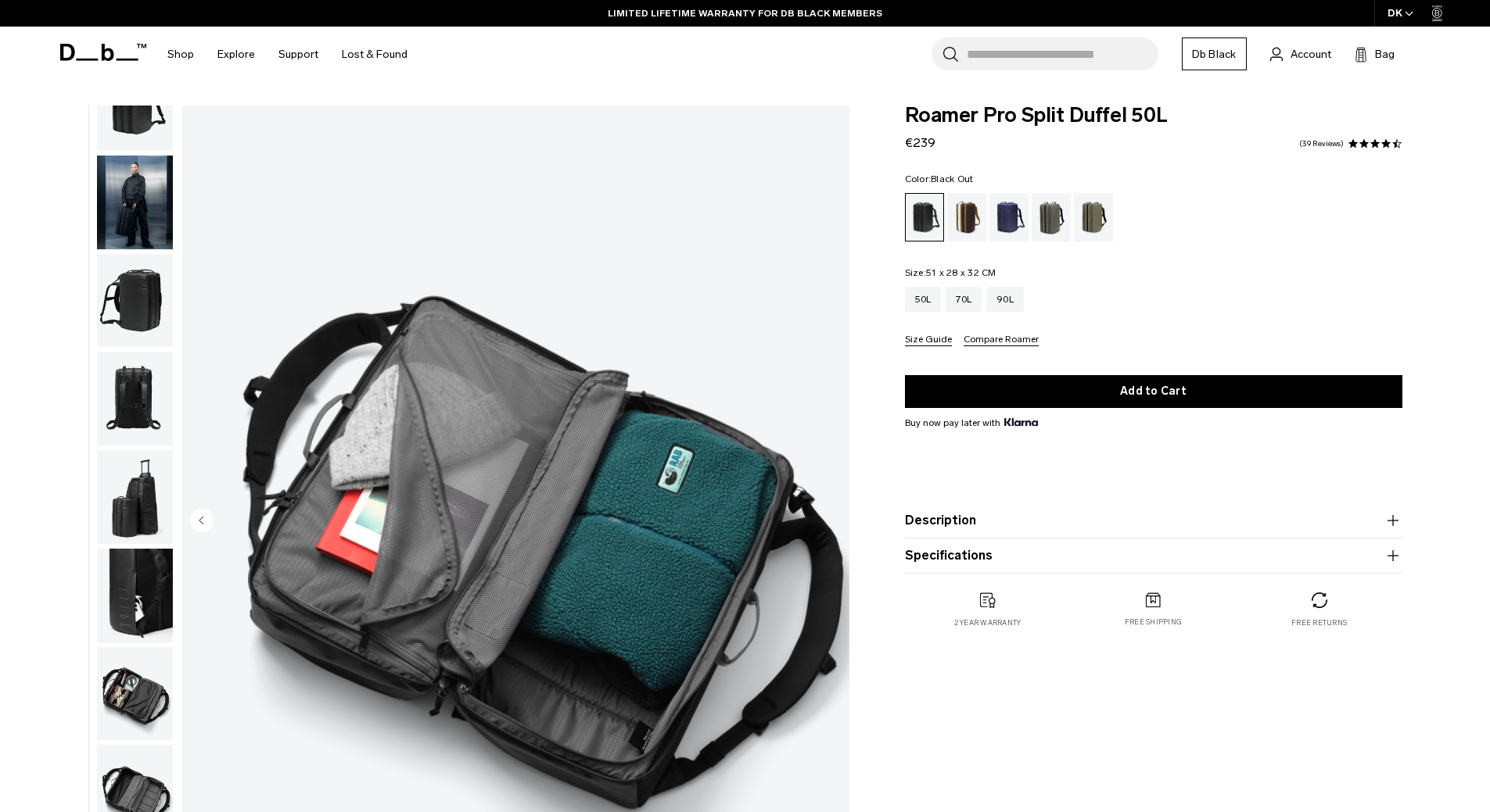
click at [197, 528] on circle "Previous slide" at bounding box center [202, 521] width 24 height 24
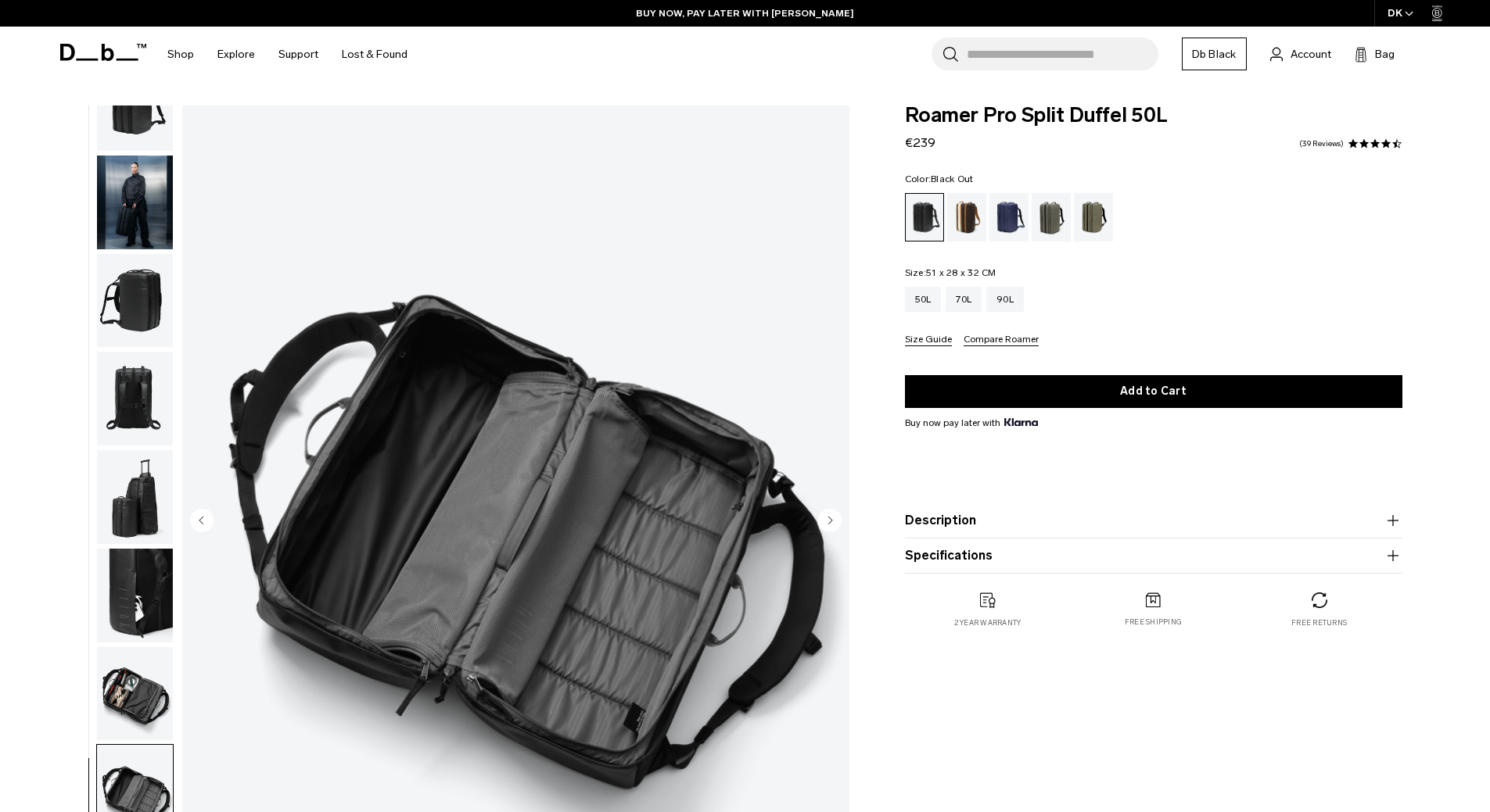
click at [197, 528] on circle "Previous slide" at bounding box center [202, 521] width 24 height 24
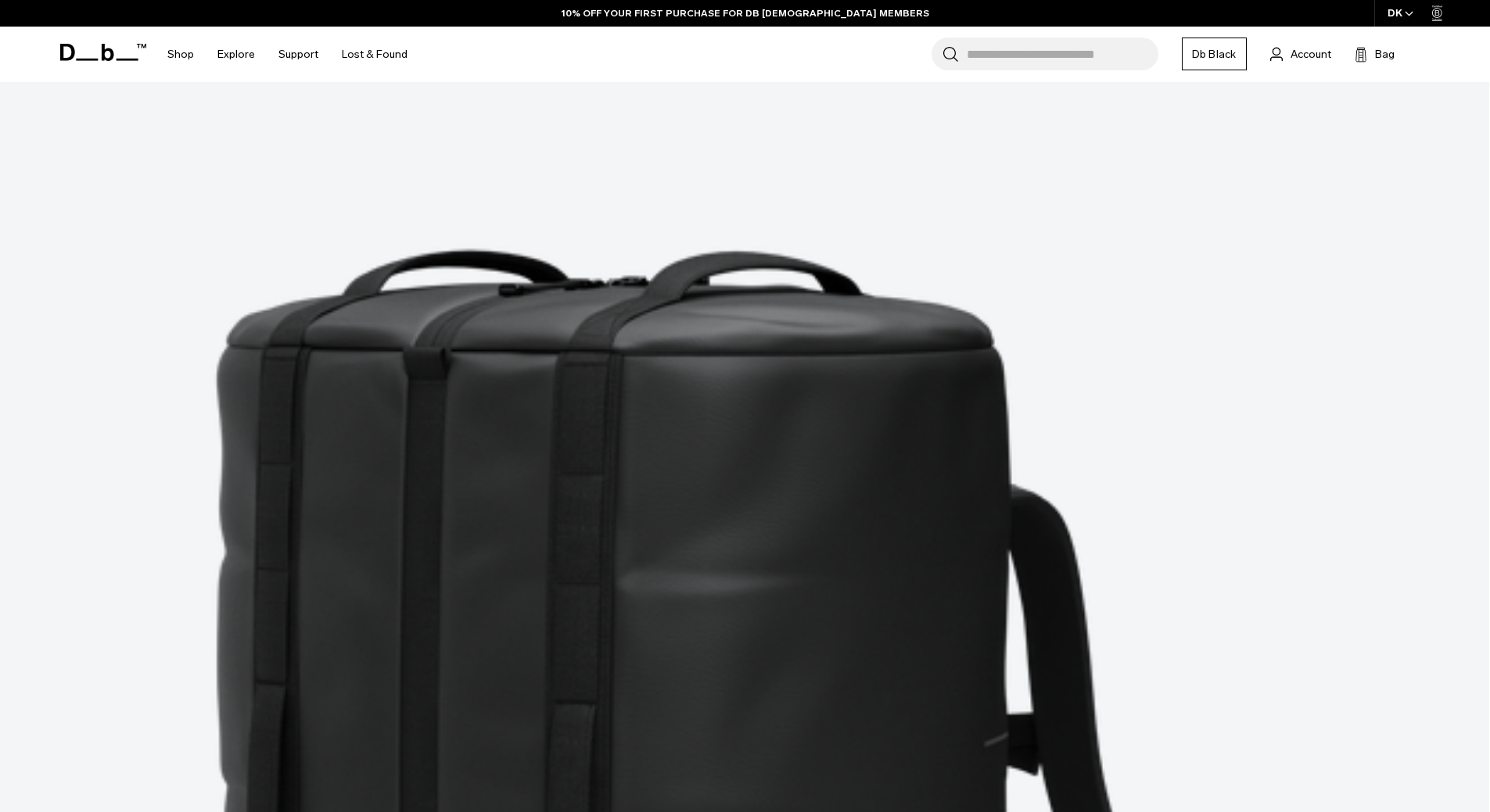
scroll to position [785, 0]
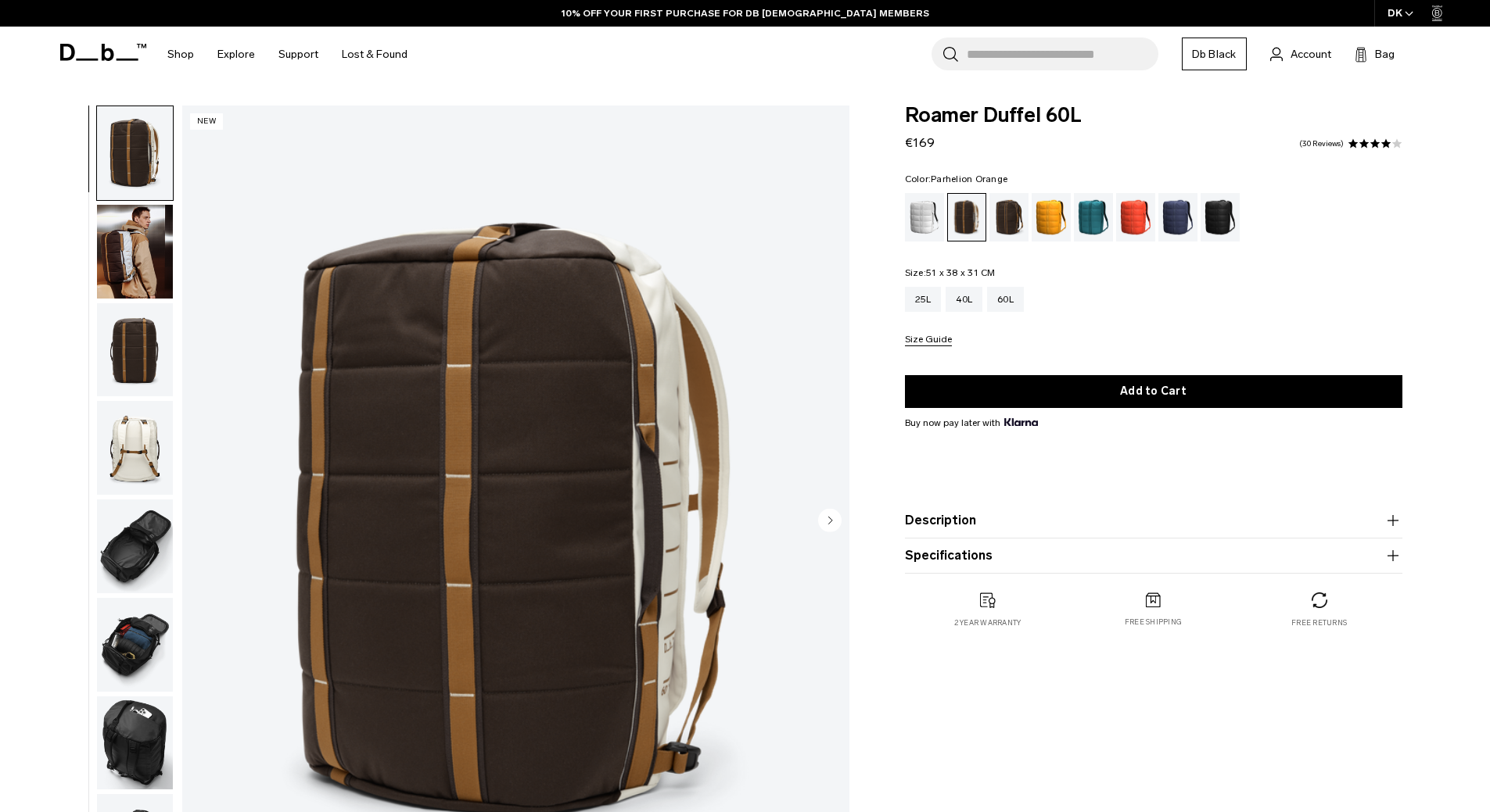
click at [1053, 224] on div "Parhelion Orange" at bounding box center [1052, 217] width 40 height 49
